Goal: Information Seeking & Learning: Learn about a topic

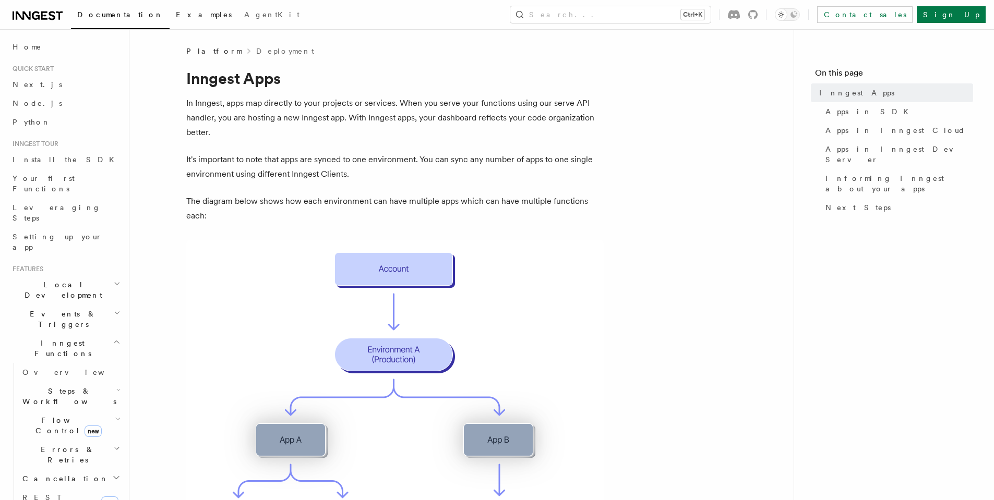
click at [176, 13] on span "Examples" at bounding box center [204, 14] width 56 height 8
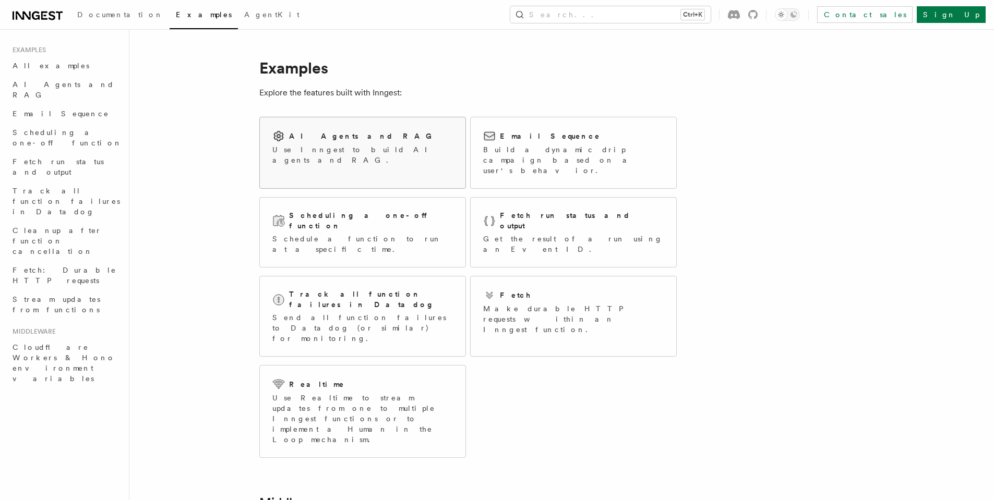
click at [363, 136] on div "AI Agents and RAG" at bounding box center [362, 136] width 181 height 13
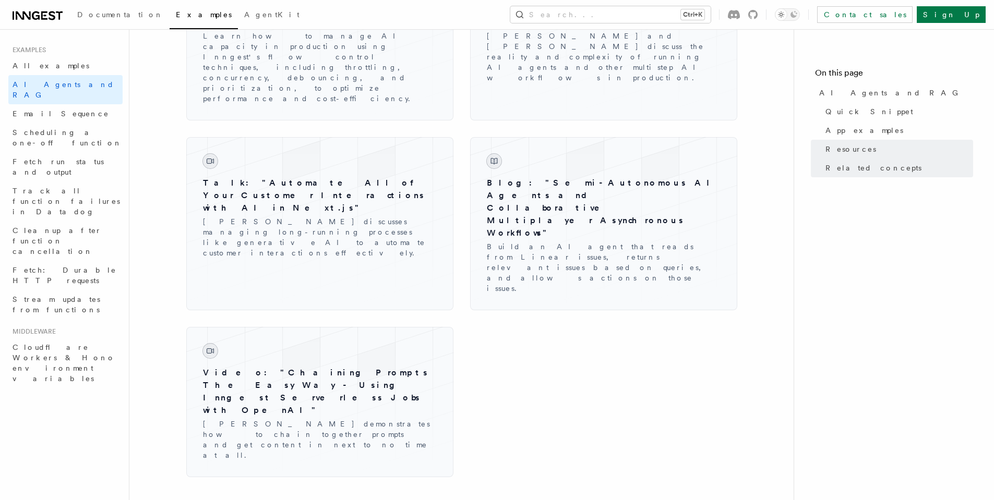
scroll to position [1757, 0]
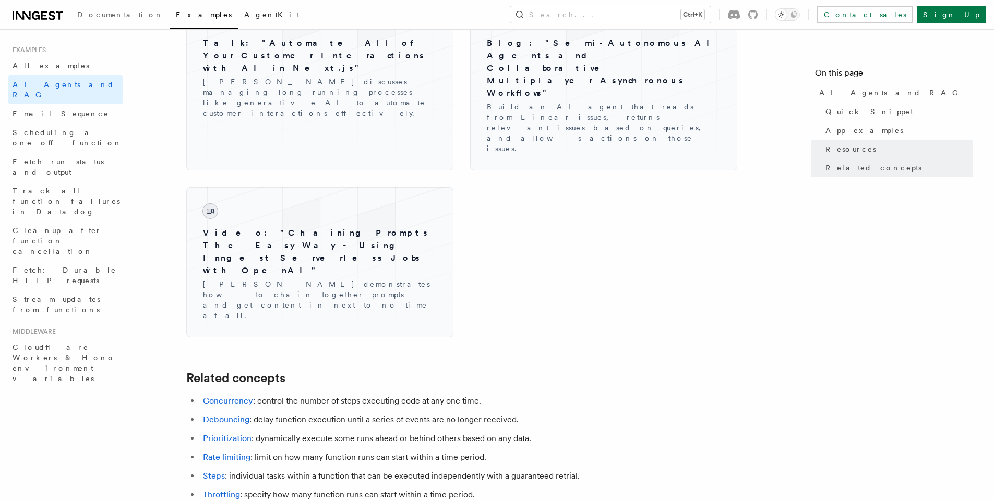
click at [244, 10] on span "AgentKit" at bounding box center [271, 14] width 55 height 8
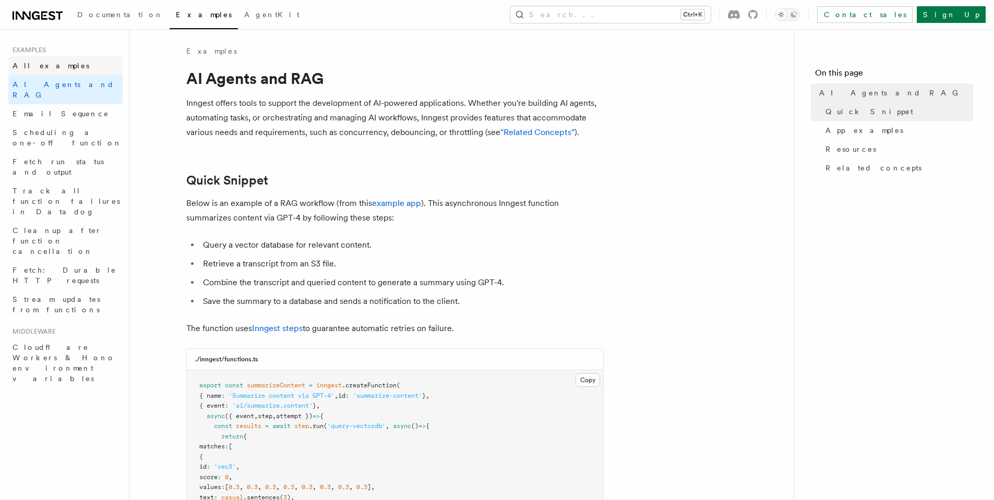
click at [50, 70] on span "All examples" at bounding box center [51, 66] width 77 height 10
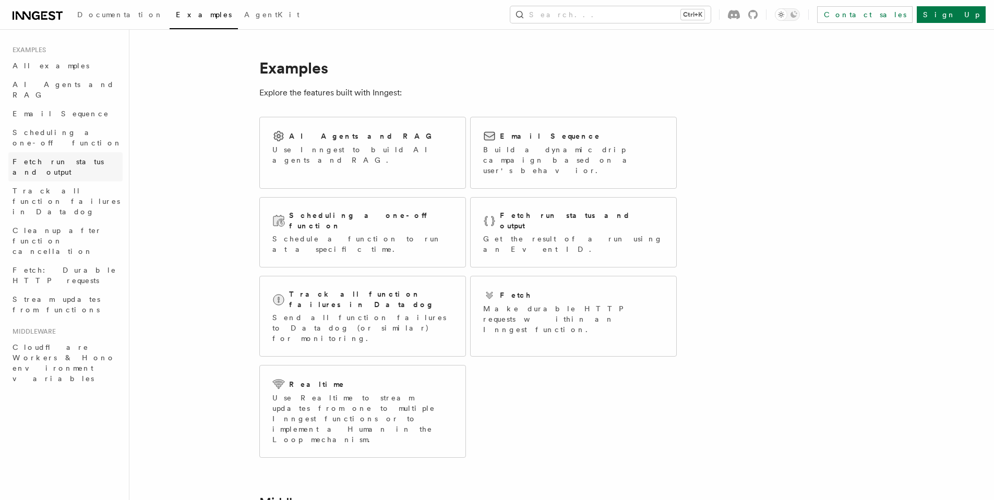
click at [58, 157] on span "Fetch run status and output" at bounding box center [68, 167] width 110 height 21
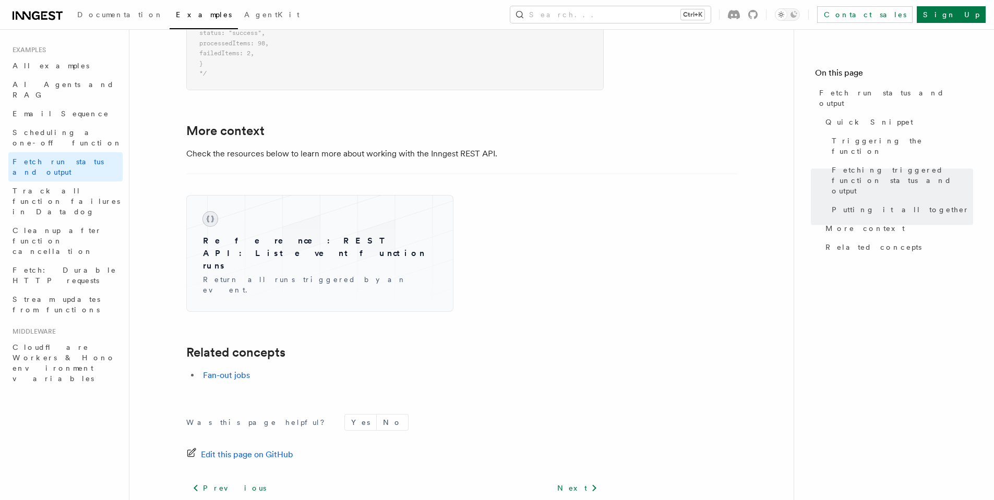
scroll to position [1565, 0]
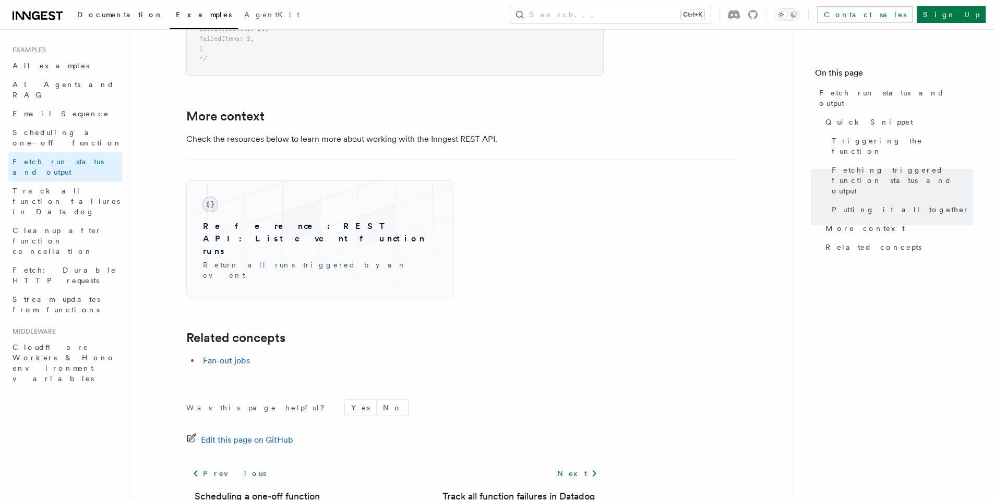
click at [95, 10] on span "Documentation" at bounding box center [120, 14] width 86 height 8
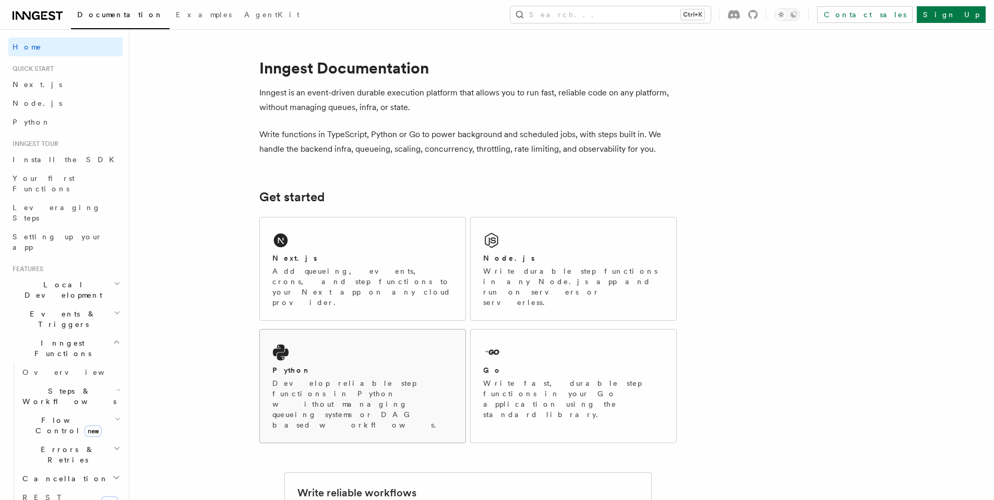
click at [366, 378] on p "Develop reliable step functions in Python without managing queueing systems or …" at bounding box center [362, 404] width 181 height 52
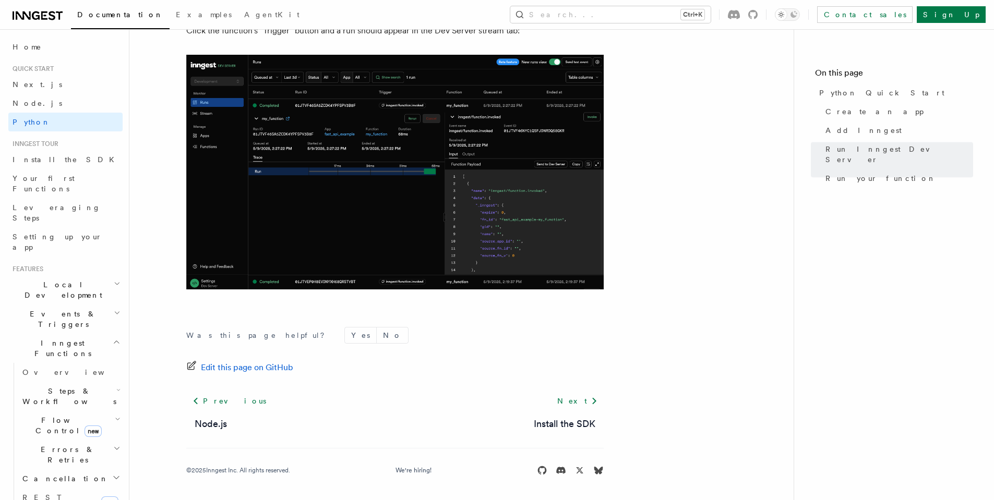
scroll to position [2138, 0]
click at [45, 146] on span "Inngest tour" at bounding box center [33, 144] width 50 height 8
click at [53, 143] on span "Inngest tour" at bounding box center [33, 144] width 50 height 8
click at [29, 175] on span "Your first Functions" at bounding box center [44, 183] width 62 height 19
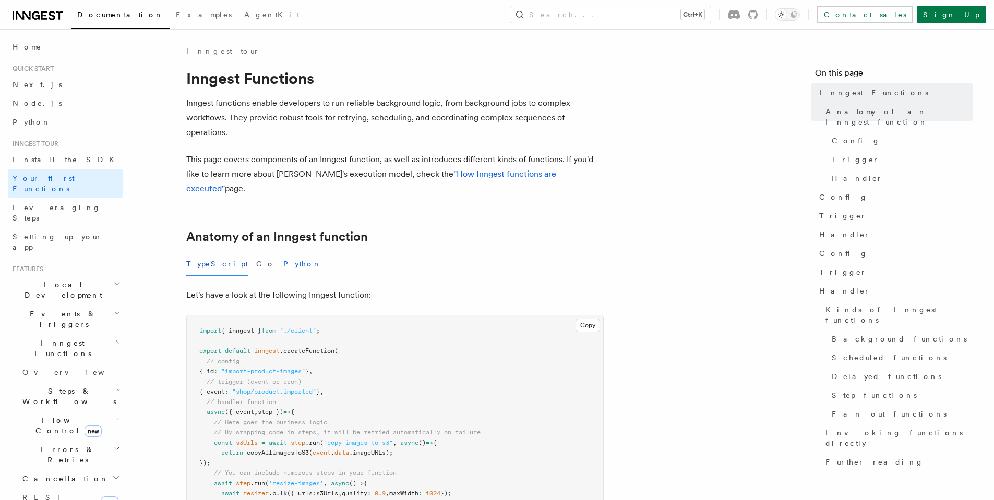
click at [283, 253] on button "Python" at bounding box center [302, 264] width 38 height 23
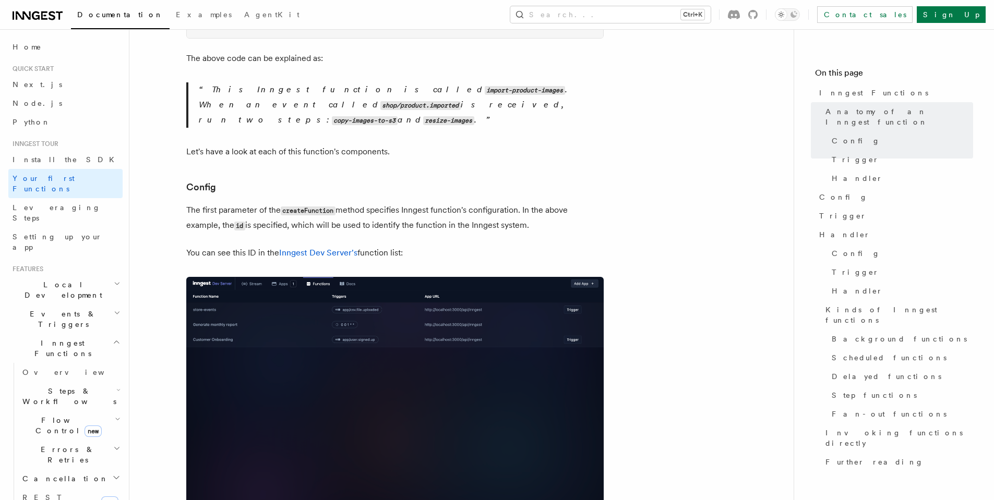
scroll to position [574, 0]
